Goal: Task Accomplishment & Management: Complete application form

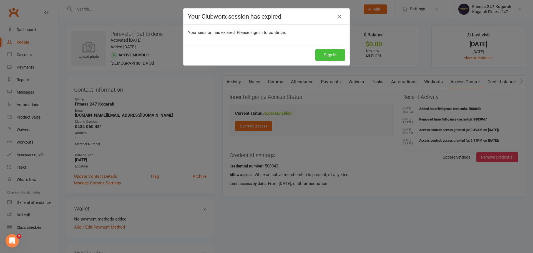
click at [329, 57] on button "Sign In" at bounding box center [330, 55] width 30 height 12
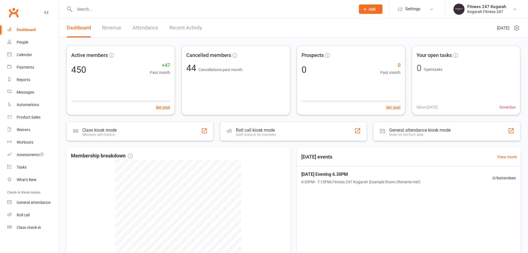
click at [122, 9] on input "text" at bounding box center [212, 9] width 279 height 8
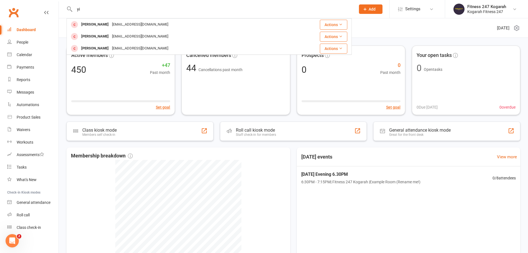
type input "y"
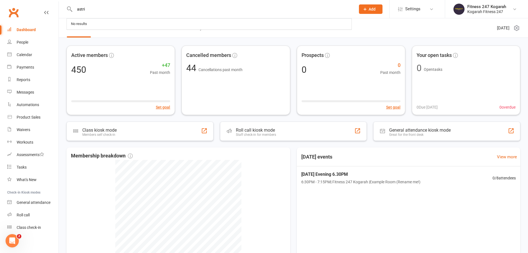
type input "[PERSON_NAME]"
drag, startPoint x: 107, startPoint y: 11, endPoint x: 68, endPoint y: 11, distance: 38.8
click at [68, 11] on div "[PERSON_NAME] [PERSON_NAME] [PERSON_NAME][EMAIL_ADDRESS][DOMAIN_NAME] Actions" at bounding box center [209, 9] width 285 height 18
click at [108, 9] on input "text" at bounding box center [212, 9] width 279 height 8
type input "200010"
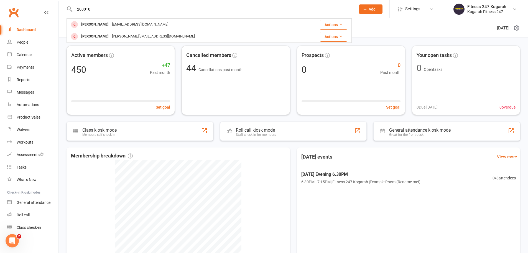
drag, startPoint x: 103, startPoint y: 10, endPoint x: 64, endPoint y: 10, distance: 38.8
click at [64, 10] on react-component "200010 Neha Shukla [EMAIL_ADDRESS][DOMAIN_NAME] Actions [PERSON_NAME] Gilbert […" at bounding box center [176, 9] width 352 height 18
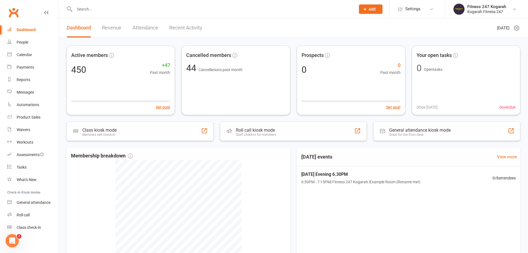
click at [381, 211] on div "[DATE] events View more [DATE] Evening 6.30PM 6:30PM - 7:15PM | Fitness 247 Kog…" at bounding box center [409, 227] width 224 height 160
click at [108, 8] on input "text" at bounding box center [212, 9] width 279 height 8
type input "9056200"
drag, startPoint x: 105, startPoint y: 10, endPoint x: 80, endPoint y: 9, distance: 24.4
click at [78, 10] on input "9056200" at bounding box center [212, 9] width 279 height 8
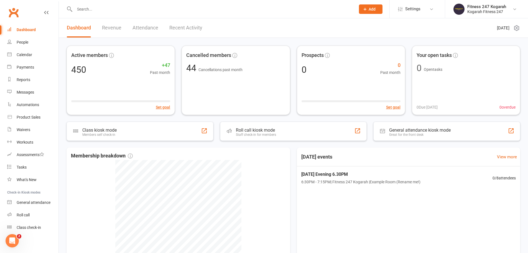
click at [372, 8] on span "Add" at bounding box center [372, 9] width 7 height 4
click at [361, 40] on link "Member" at bounding box center [364, 37] width 49 height 13
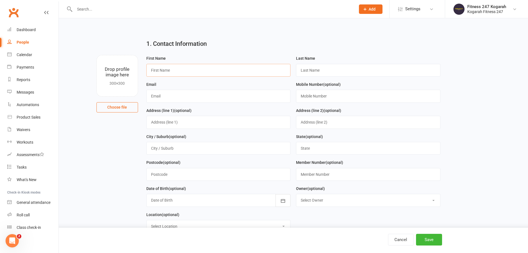
click at [194, 69] on input "text" at bounding box center [218, 70] width 145 height 13
type input "[PERSON_NAME]"
click at [325, 68] on input "text" at bounding box center [368, 70] width 145 height 13
type input "Shan"
drag, startPoint x: 174, startPoint y: 67, endPoint x: 176, endPoint y: 73, distance: 5.7
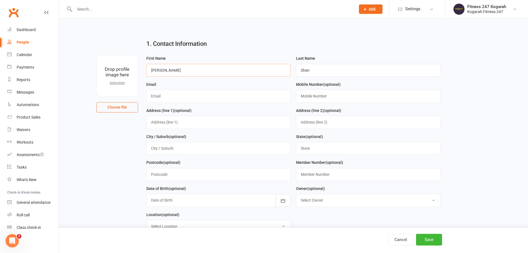
click at [174, 69] on input "[PERSON_NAME]" at bounding box center [218, 70] width 145 height 13
click at [188, 73] on input "[PERSON_NAME] ([PERSON_NAME])" at bounding box center [218, 70] width 145 height 13
type input "[PERSON_NAME]"
drag, startPoint x: 254, startPoint y: 65, endPoint x: 256, endPoint y: 62, distance: 3.9
click at [256, 62] on form "First Name [PERSON_NAME] Last Name Shan Email Mobile Number (optional) Address …" at bounding box center [294, 146] width 300 height 182
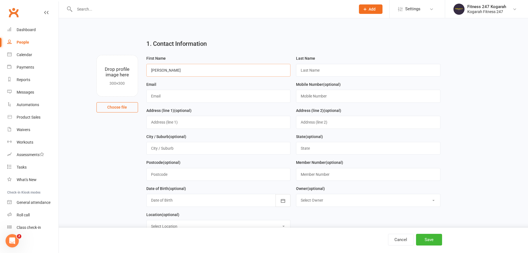
click at [195, 67] on input "[PERSON_NAME]" at bounding box center [218, 70] width 145 height 13
type input "[PERSON_NAME]"
drag, startPoint x: 342, startPoint y: 63, endPoint x: 347, endPoint y: 67, distance: 6.5
click at [343, 64] on div "Last Name" at bounding box center [368, 66] width 145 height 22
click at [346, 68] on input "text" at bounding box center [368, 70] width 145 height 13
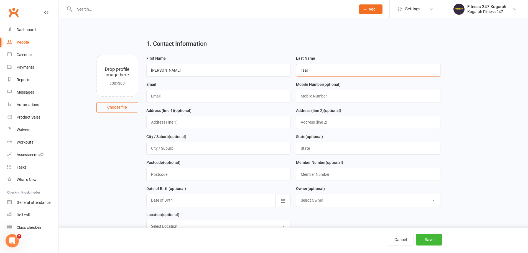
type input "Tsai"
click at [213, 99] on input "text" at bounding box center [218, 96] width 145 height 13
type input "[EMAIL_ADDRESS][DOMAIN_NAME]"
click at [315, 95] on input "text" at bounding box center [368, 96] width 145 height 13
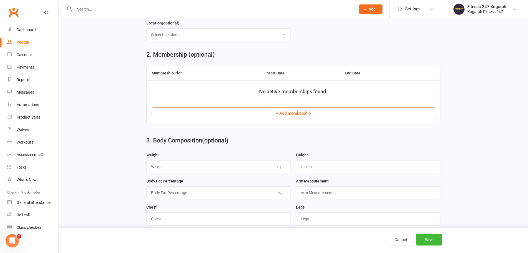
scroll to position [194, 0]
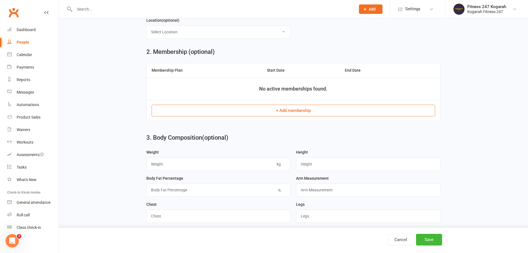
type input "0424728518 ([PERSON_NAME])"
click at [302, 115] on button "+ Add membership" at bounding box center [294, 111] width 284 height 12
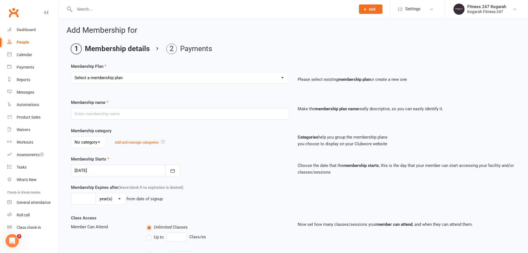
click at [228, 79] on select "Select a membership plan Create new Membership Plan Foundation 19.45 Foundation…" at bounding box center [180, 77] width 218 height 11
select select "18"
click at [71, 72] on select "Select a membership plan Create new Membership Plan Foundation 19.45 Foundation…" at bounding box center [180, 77] width 218 height 11
type input "TEAM MEMBERSHIP"
select select "2"
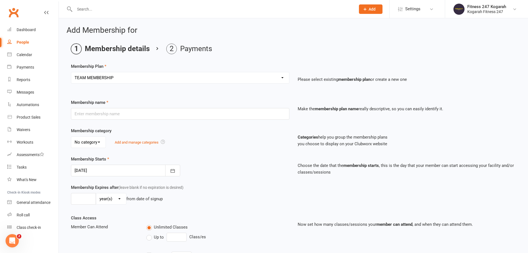
type input "0"
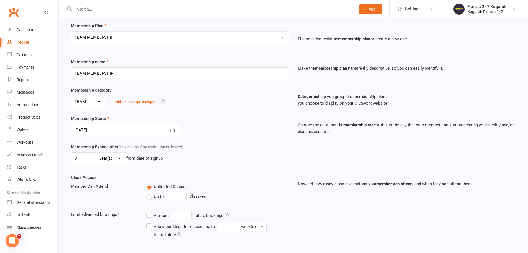
scroll to position [122, 0]
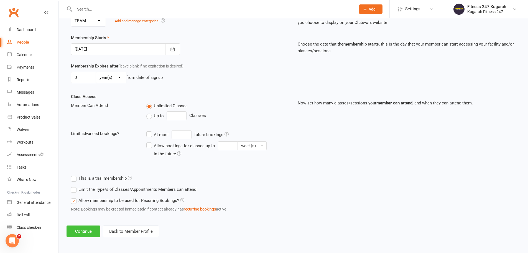
click at [82, 232] on button "Continue" at bounding box center [84, 231] width 34 height 12
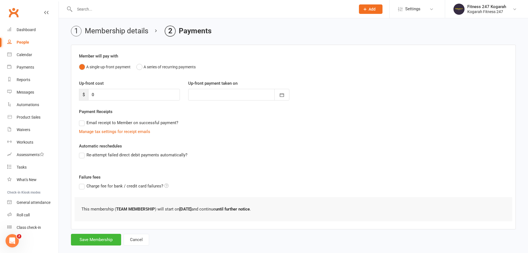
scroll to position [27, 0]
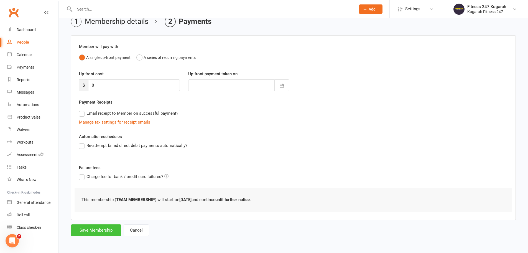
click at [96, 232] on button "Save Membership" at bounding box center [96, 230] width 50 height 12
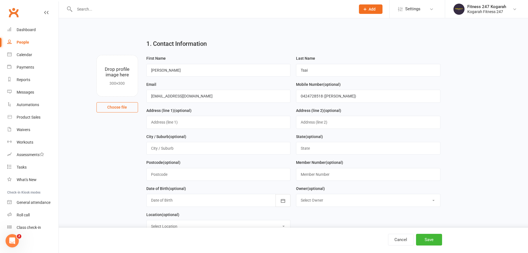
scroll to position [166, 0]
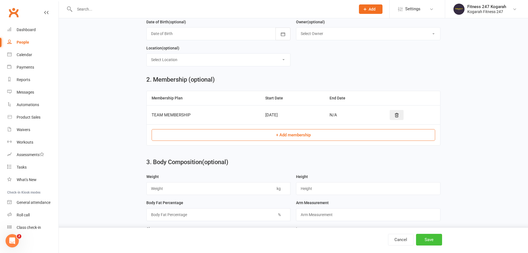
click at [437, 237] on button "Save" at bounding box center [429, 240] width 26 height 12
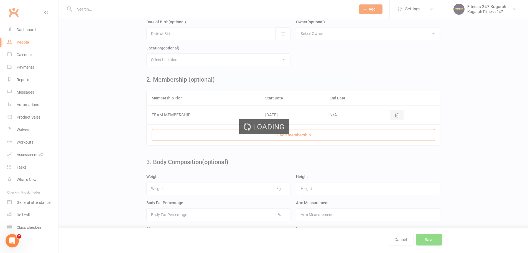
scroll to position [0, 0]
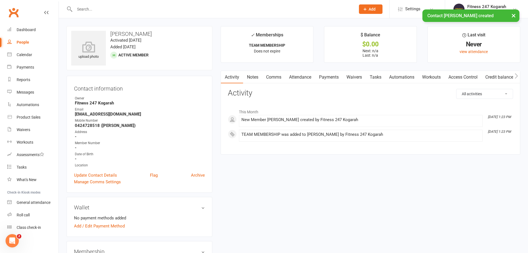
drag, startPoint x: 464, startPoint y: 80, endPoint x: 462, endPoint y: 83, distance: 3.2
click at [464, 81] on link "Access Control" at bounding box center [463, 77] width 37 height 13
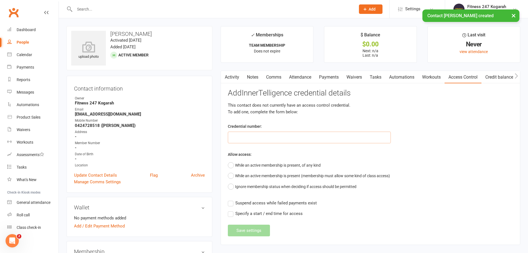
click at [273, 140] on input "text" at bounding box center [309, 137] width 163 height 12
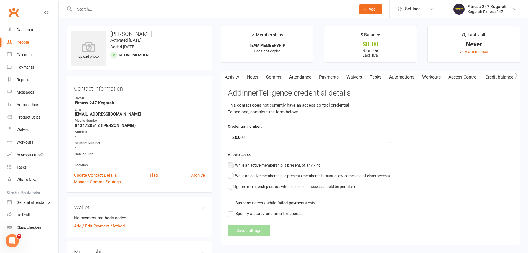
type input "500003"
click at [231, 165] on button "While an active membership is present, of any kind" at bounding box center [274, 165] width 93 height 11
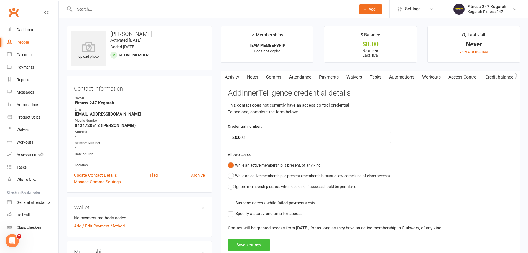
click at [250, 245] on button "Save settings" at bounding box center [249, 245] width 42 height 12
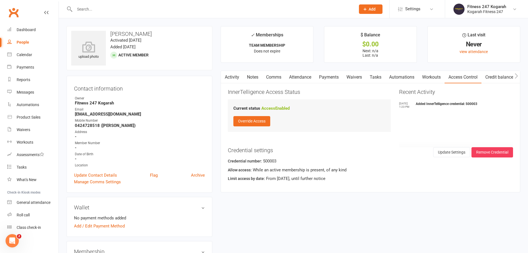
drag, startPoint x: 147, startPoint y: 33, endPoint x: 108, endPoint y: 32, distance: 38.9
click at [108, 32] on h3 "[PERSON_NAME]" at bounding box center [139, 34] width 136 height 6
copy h3 "[PERSON_NAME]"
drag, startPoint x: 134, startPoint y: 115, endPoint x: 74, endPoint y: 115, distance: 59.6
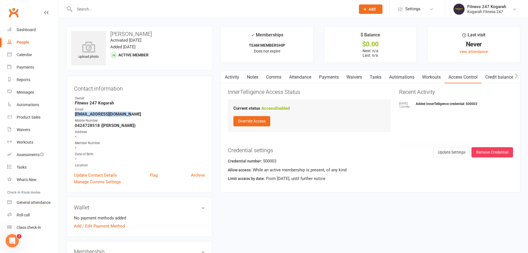
click at [74, 115] on li "Email [EMAIL_ADDRESS][DOMAIN_NAME]" at bounding box center [139, 112] width 131 height 10
copy strong "[EMAIL_ADDRESS][DOMAIN_NAME]"
drag, startPoint x: 115, startPoint y: 126, endPoint x: 75, endPoint y: 123, distance: 39.5
click at [75, 123] on strong "0424728518 ([PERSON_NAME])" at bounding box center [140, 125] width 130 height 5
copy strong "0424728518 ([PERSON_NAME])"
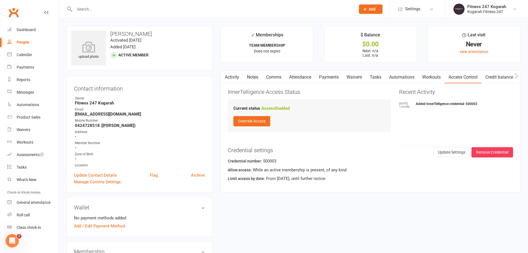
click at [101, 10] on input "text" at bounding box center [212, 9] width 279 height 8
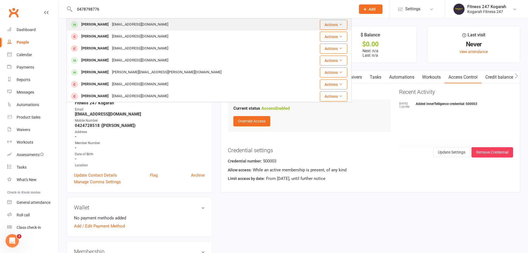
type input "0478798776"
click at [123, 26] on div "[EMAIL_ADDRESS][DOMAIN_NAME]" at bounding box center [140, 25] width 60 height 8
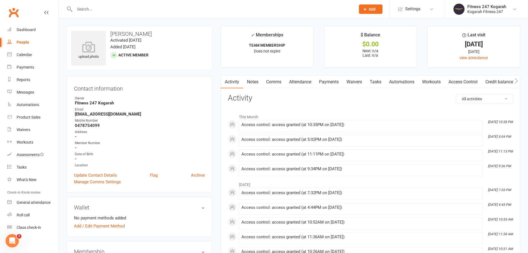
click at [107, 9] on input "text" at bounding box center [212, 9] width 279 height 8
paste input "[PERSON_NAME]"
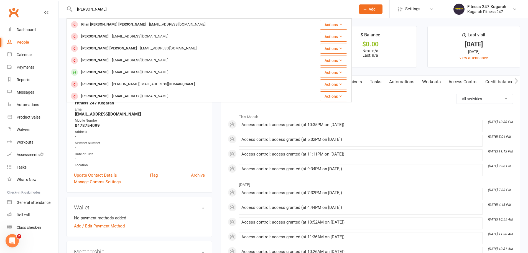
type input "[PERSON_NAME]"
click at [371, 9] on span "Add" at bounding box center [372, 9] width 7 height 4
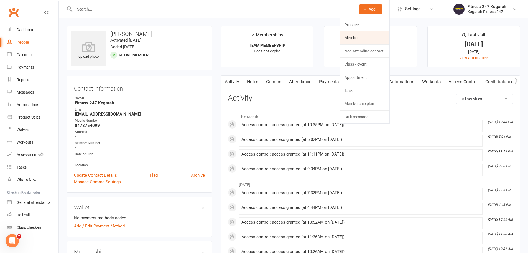
click at [360, 40] on link "Member" at bounding box center [364, 37] width 49 height 13
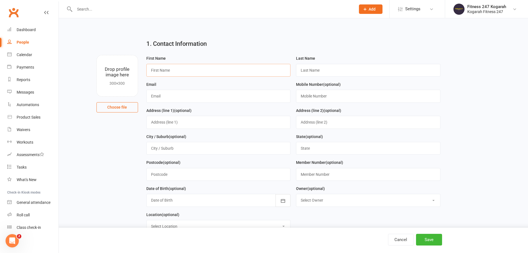
click at [165, 69] on input "text" at bounding box center [218, 70] width 145 height 13
paste input "[PERSON_NAME]"
drag, startPoint x: 165, startPoint y: 69, endPoint x: 233, endPoint y: 74, distance: 68.9
click at [233, 74] on input "[PERSON_NAME]" at bounding box center [218, 70] width 145 height 13
type input "Kasem"
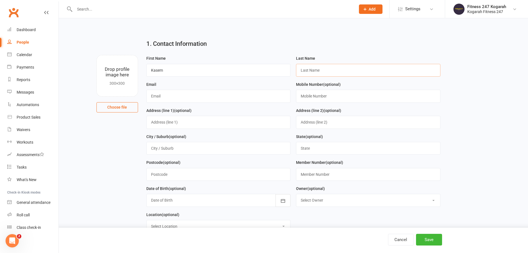
click at [326, 70] on input "text" at bounding box center [368, 70] width 145 height 13
paste input "Hammam"
type input "Hammam"
click at [203, 95] on input "text" at bounding box center [218, 96] width 145 height 13
paste input "[EMAIL_ADDRESS][DOMAIN_NAME]"
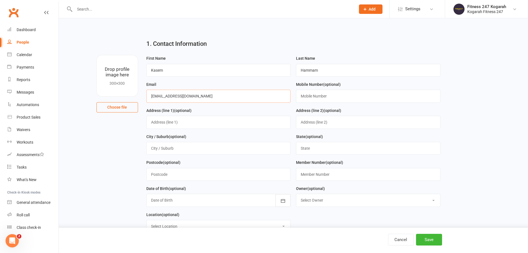
type input "[EMAIL_ADDRESS][DOMAIN_NAME]"
click at [338, 100] on input "text" at bounding box center [368, 96] width 145 height 13
paste input "0478798776"
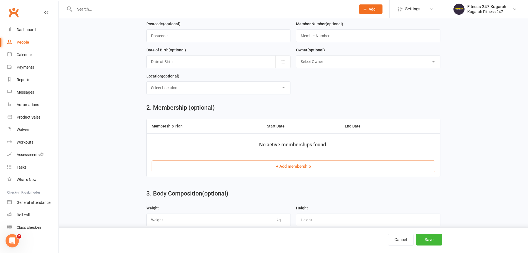
scroll to position [139, 0]
type input "0478798776"
drag, startPoint x: 299, startPoint y: 166, endPoint x: 298, endPoint y: 157, distance: 9.2
click at [298, 165] on button "+ Add membership" at bounding box center [294, 166] width 284 height 12
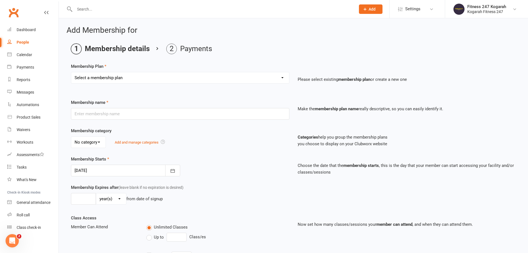
click at [119, 77] on select "Select a membership plan Create new Membership Plan Foundation 19.45 Foundation…" at bounding box center [180, 77] width 218 height 11
select select "18"
click at [71, 72] on select "Select a membership plan Create new Membership Plan Foundation 19.45 Foundation…" at bounding box center [180, 77] width 218 height 11
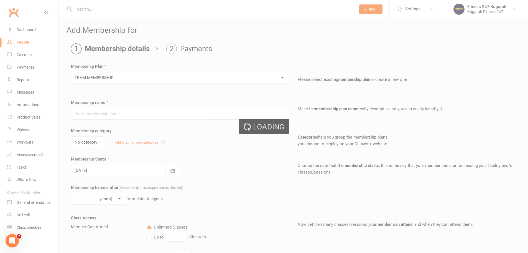
type input "TEAM MEMBERSHIP"
select select "2"
type input "0"
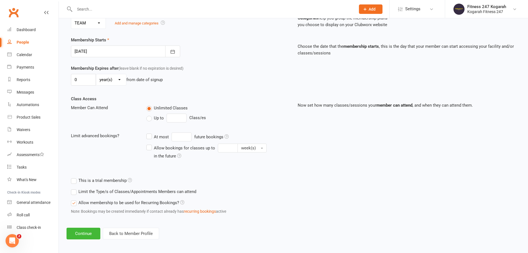
scroll to position [122, 0]
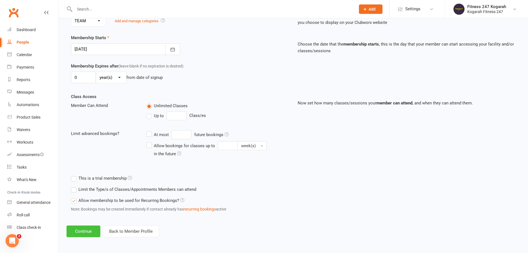
click at [77, 234] on button "Continue" at bounding box center [84, 231] width 34 height 12
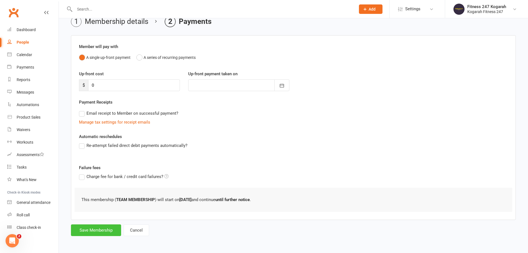
drag, startPoint x: 90, startPoint y: 231, endPoint x: 92, endPoint y: 229, distance: 2.9
click at [90, 231] on button "Save Membership" at bounding box center [96, 230] width 50 height 12
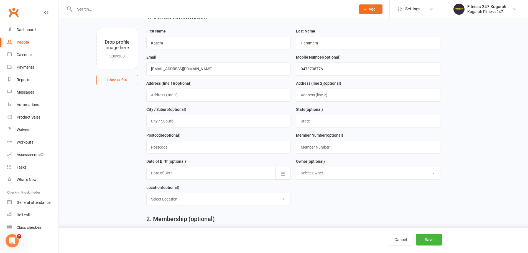
scroll to position [239, 0]
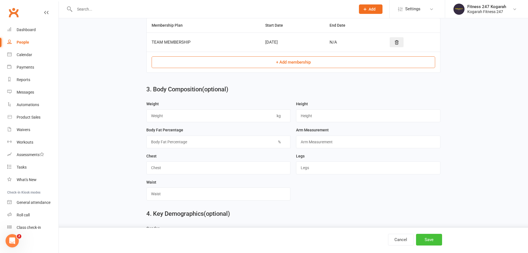
click at [433, 242] on button "Save" at bounding box center [429, 240] width 26 height 12
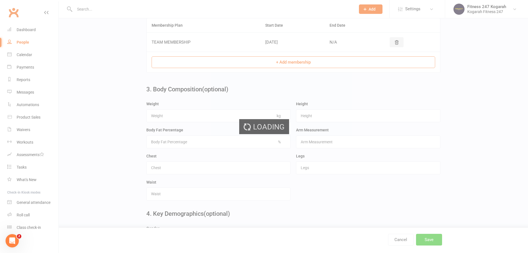
scroll to position [0, 0]
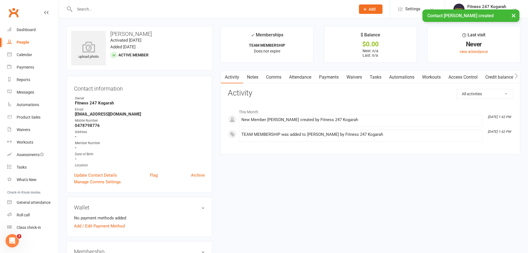
click at [478, 78] on link "Access Control" at bounding box center [463, 77] width 37 height 13
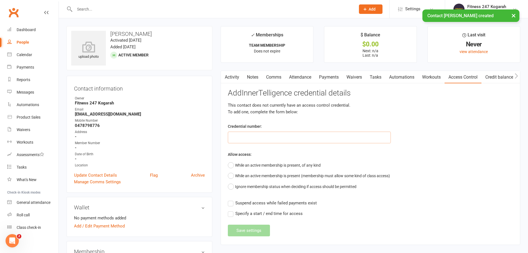
click at [282, 138] on input "text" at bounding box center [309, 137] width 163 height 12
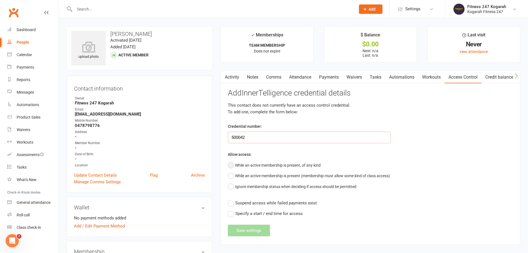
type input "500042"
click at [233, 163] on button "While an active membership is present, of any kind" at bounding box center [274, 165] width 93 height 11
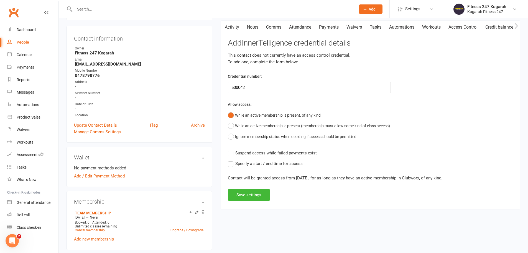
scroll to position [55, 0]
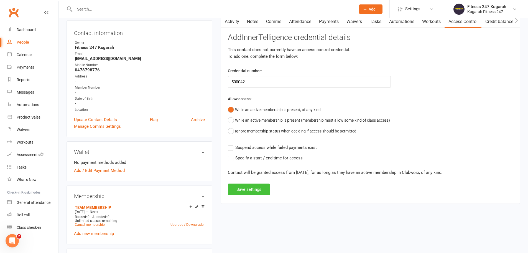
click at [250, 191] on button "Save settings" at bounding box center [249, 189] width 42 height 12
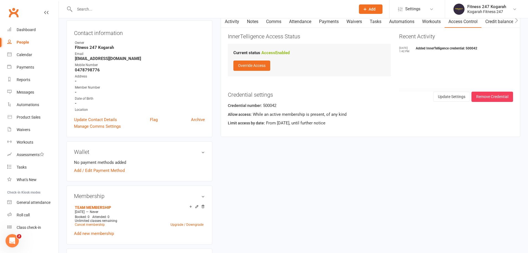
click at [335, 189] on div "upload photo Kasem Hammam Activated [DATE] Added [DATE] Active member Contact i…" at bounding box center [293, 253] width 462 height 564
drag, startPoint x: 413, startPoint y: 189, endPoint x: 385, endPoint y: 177, distance: 30.2
click at [412, 189] on div "upload photo Kasem Hammam Activated [DATE] Added [DATE] Active member Contact i…" at bounding box center [293, 253] width 462 height 564
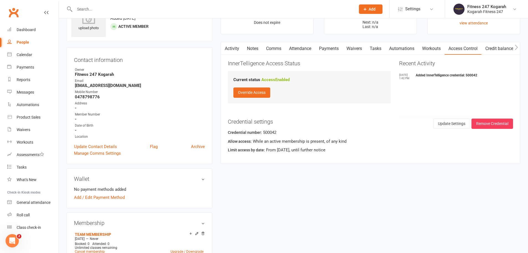
scroll to position [0, 0]
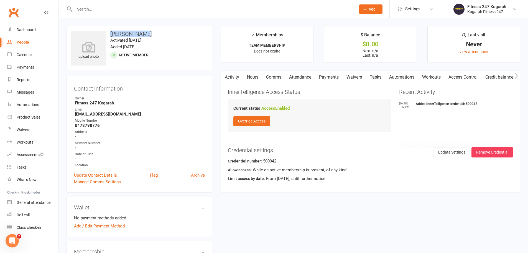
drag, startPoint x: 158, startPoint y: 34, endPoint x: 111, endPoint y: 34, distance: 47.2
click at [111, 34] on h3 "[PERSON_NAME]" at bounding box center [139, 34] width 136 height 6
copy h3 "[PERSON_NAME]"
